Goal: Task Accomplishment & Management: Use online tool/utility

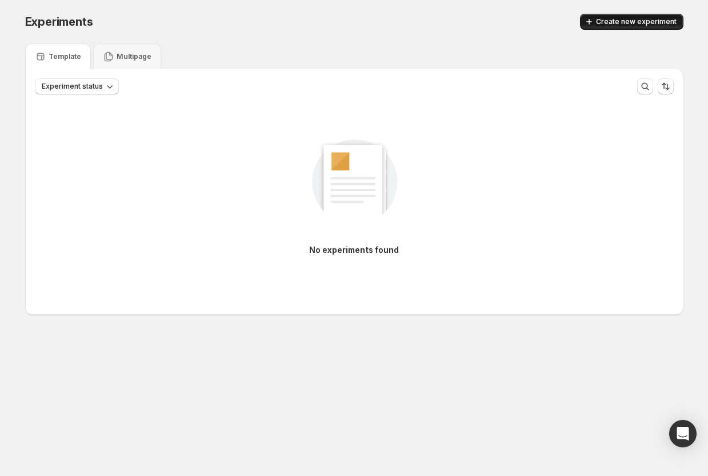
click at [647, 17] on button "Create new experiment" at bounding box center [631, 22] width 103 height 16
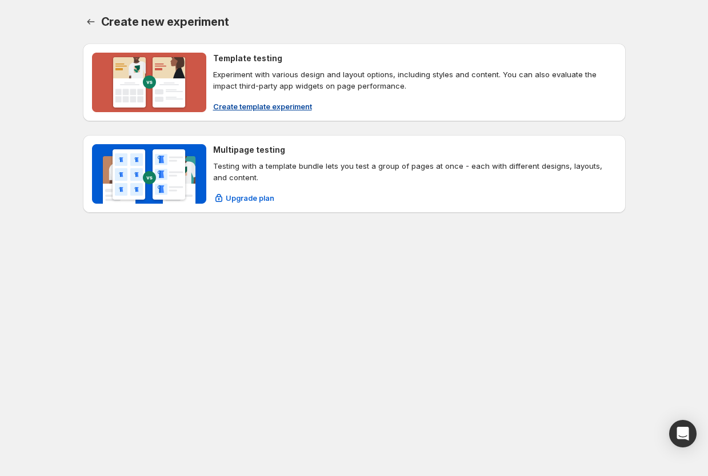
click at [247, 111] on span "Create template experiment" at bounding box center [262, 106] width 99 height 11
